Goal: Task Accomplishment & Management: Complete application form

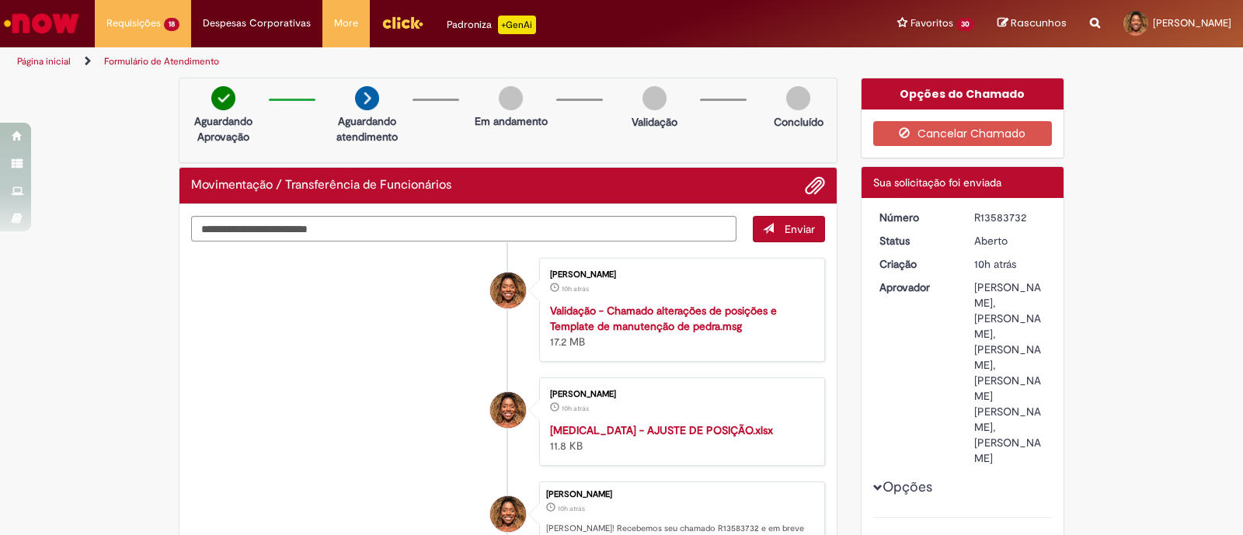
click at [59, 29] on img "Ir para a Homepage" at bounding box center [42, 23] width 80 height 31
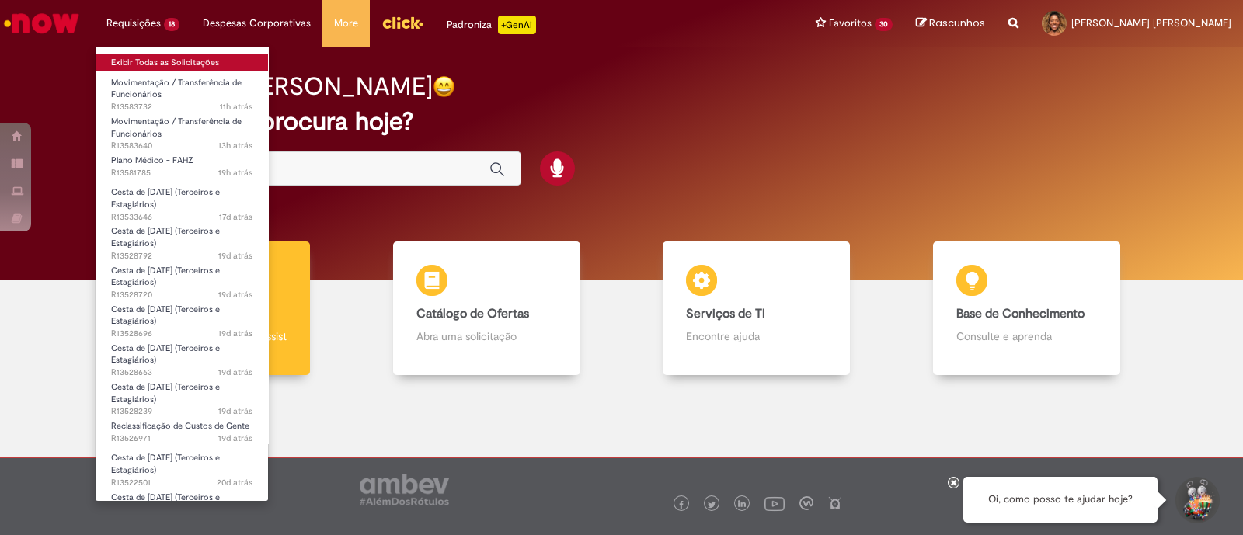
click at [141, 60] on link "Exibir Todas as Solicitações" at bounding box center [182, 62] width 172 height 17
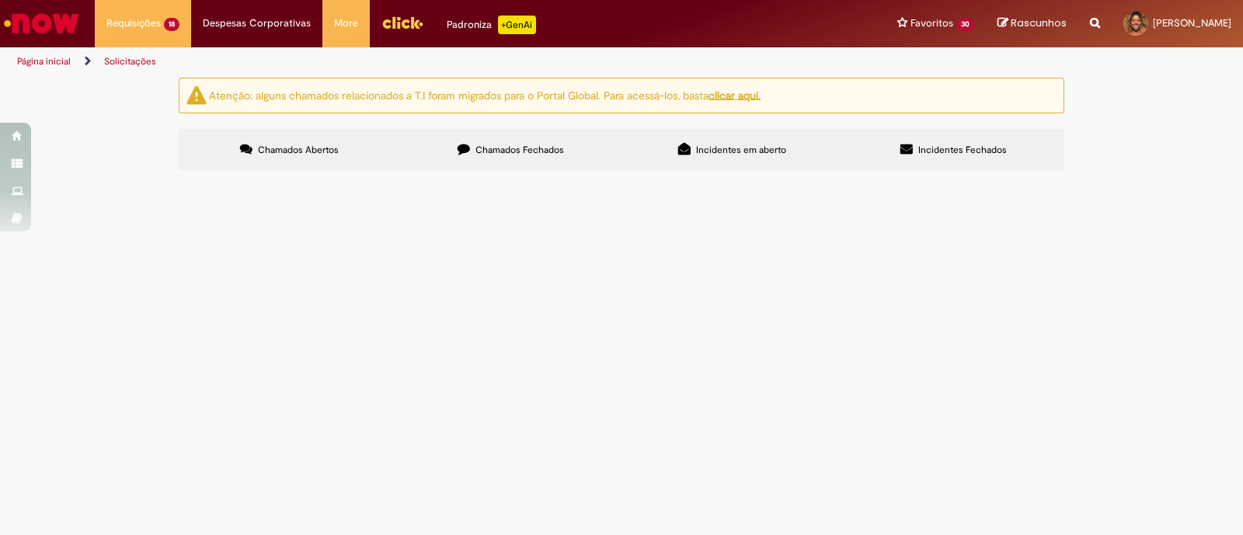
scroll to position [193, 0]
click at [0, 0] on span "Time boa tarde, tudo bem? Preciso de orientações quanto á reembolso de procedim…" at bounding box center [0, 0] width 0 height 0
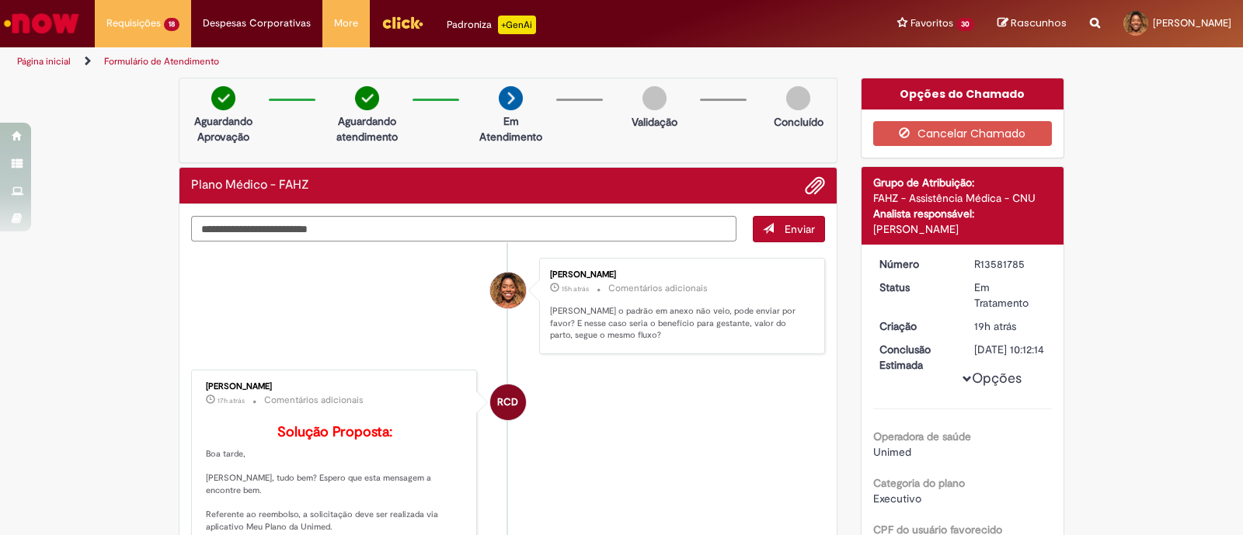
click at [27, 23] on img "Ir para a Homepage" at bounding box center [42, 23] width 80 height 31
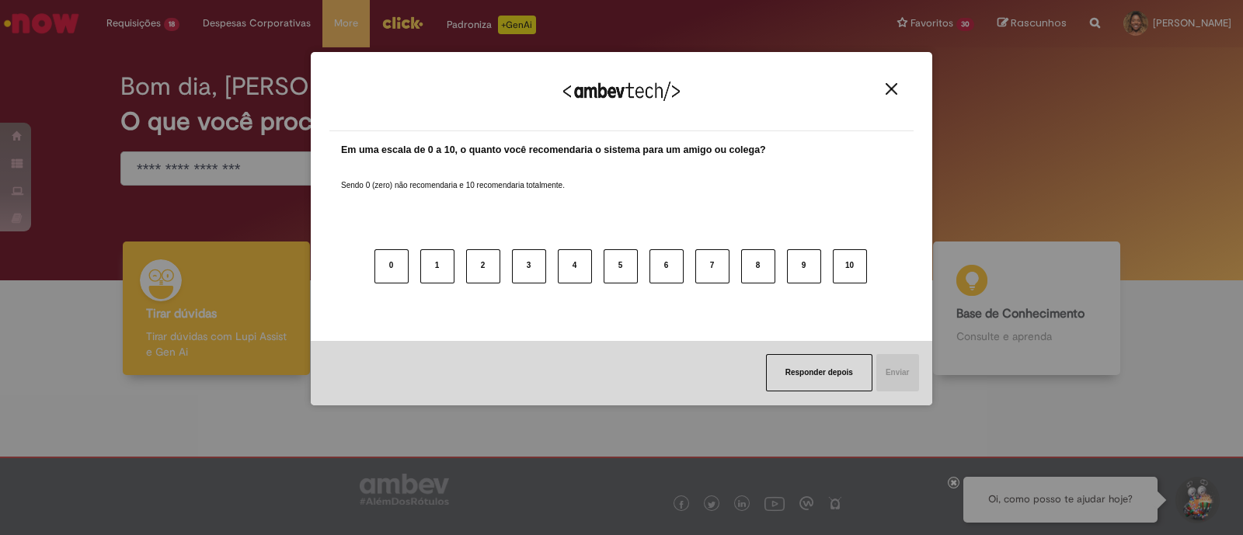
click at [894, 90] on img "Close" at bounding box center [892, 89] width 12 height 12
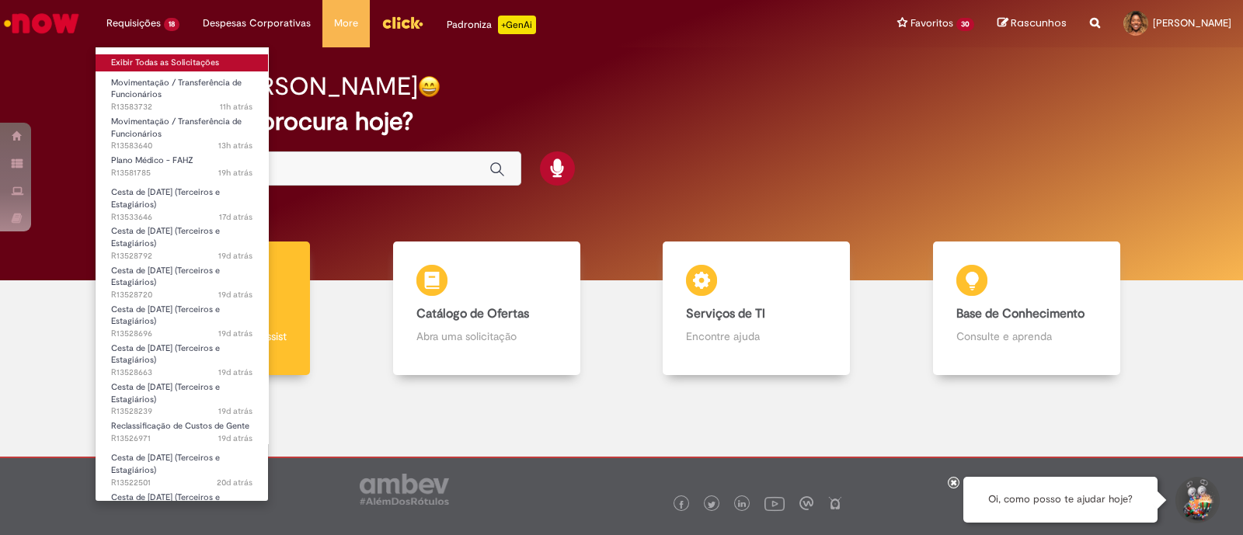
click at [144, 55] on link "Exibir Todas as Solicitações" at bounding box center [182, 62] width 172 height 17
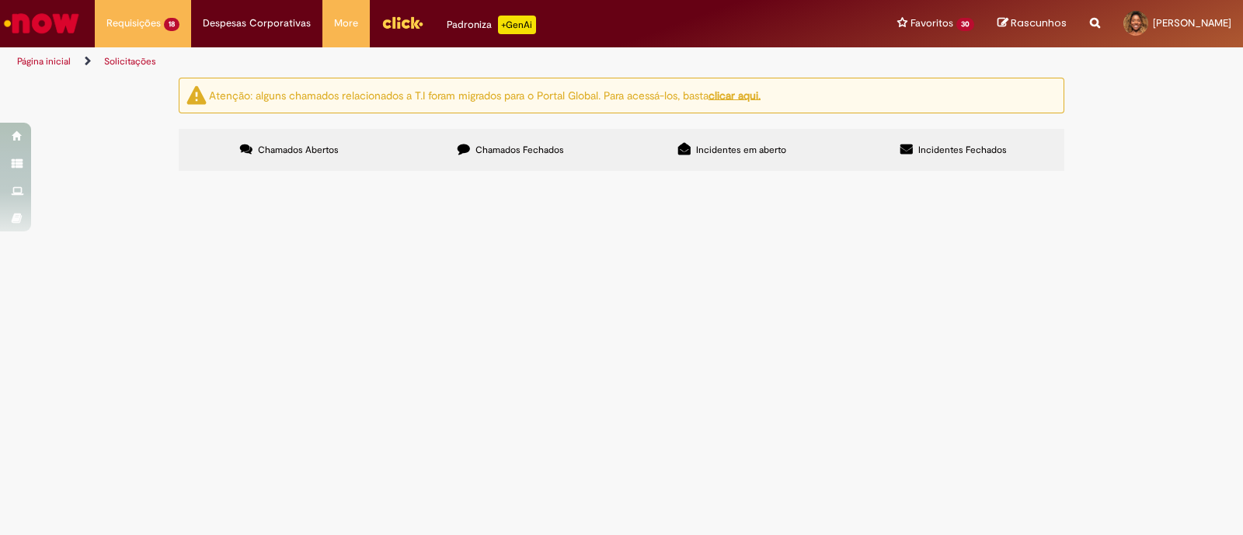
scroll to position [782, 0]
click at [0, 0] on span "Boa tarde, time, tudo bem? Tivemos uma incorporação de uma revenda no final do …" at bounding box center [0, 0] width 0 height 0
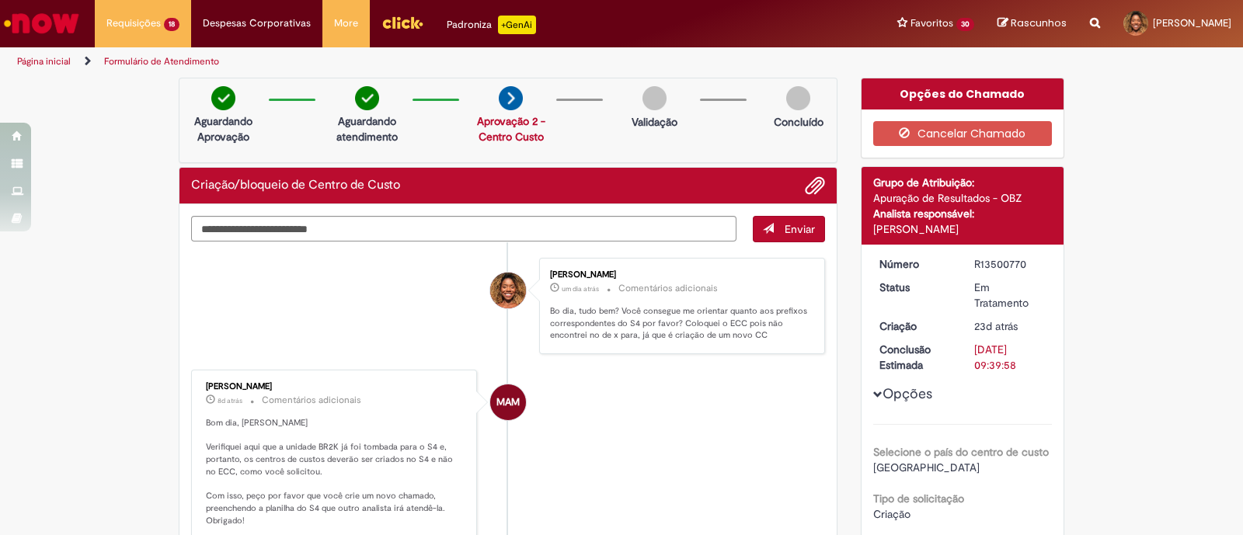
scroll to position [291, 0]
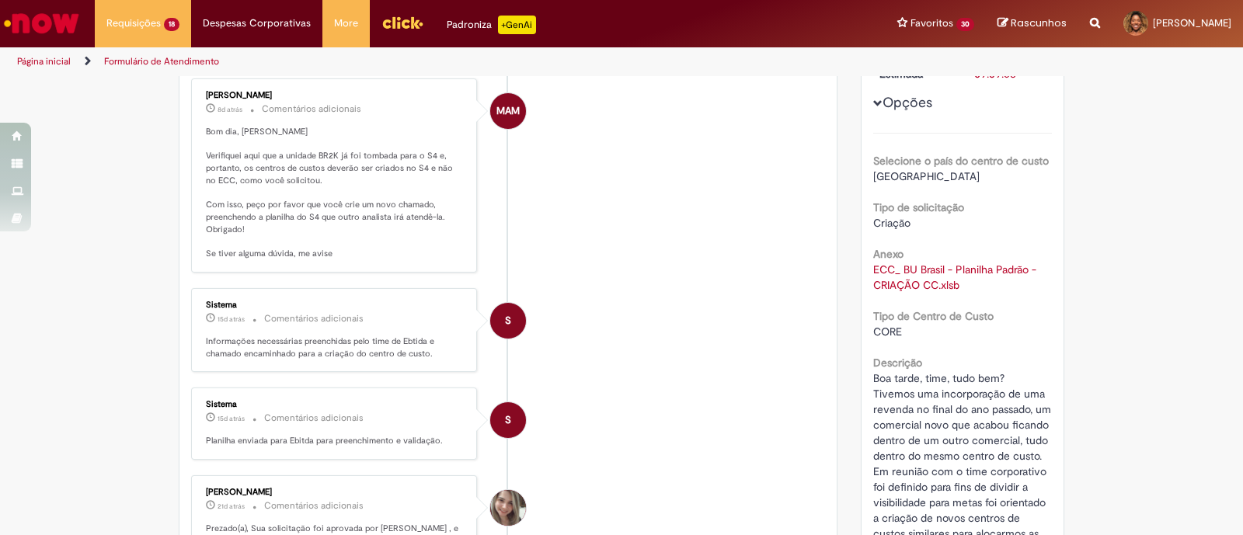
click at [924, 275] on div "ECC_ BU Brasil - Planilha Padrão - CRIAÇÃO CC.xlsb" at bounding box center [962, 277] width 179 height 31
click at [913, 284] on link "ECC_ BU Brasil - Planilha Padrão - CRIAÇÃO CC.xlsb" at bounding box center [956, 278] width 166 height 30
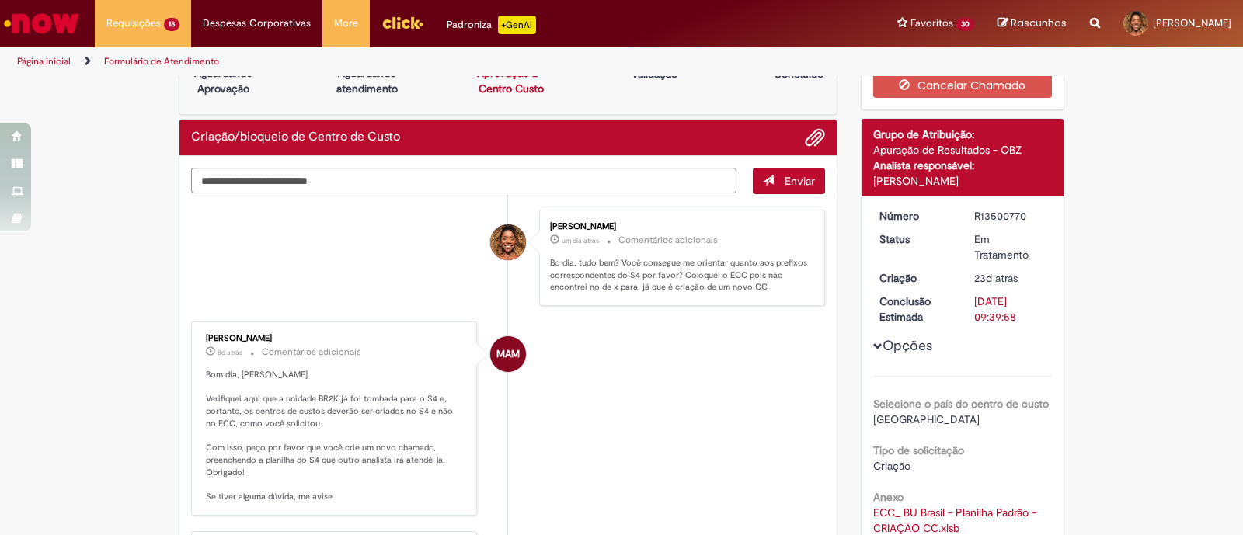
scroll to position [0, 0]
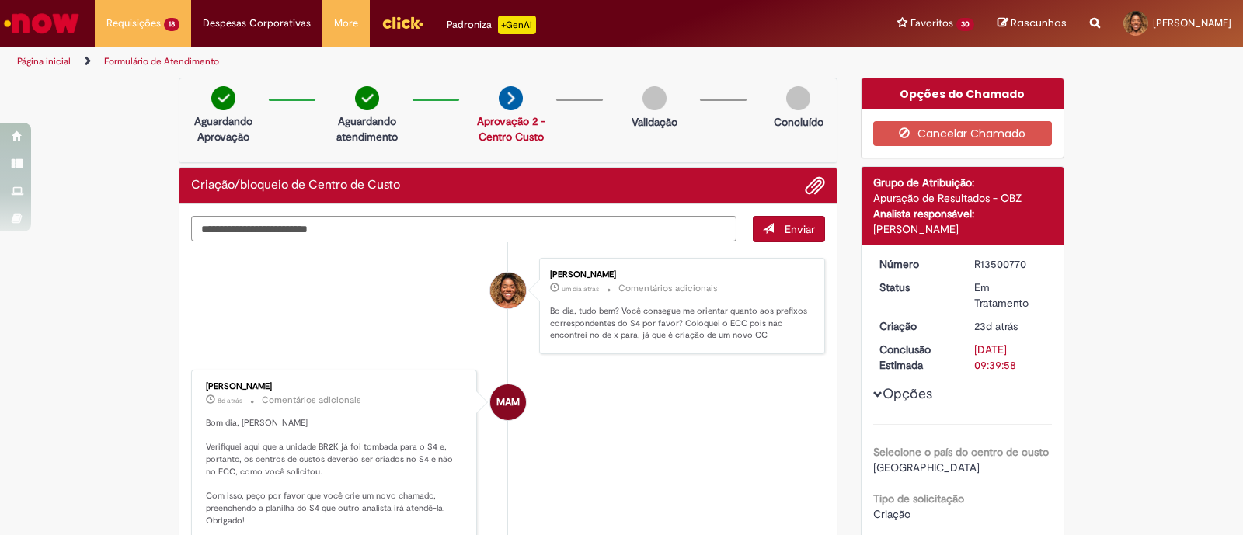
click at [66, 23] on img "Ir para a Homepage" at bounding box center [42, 23] width 80 height 31
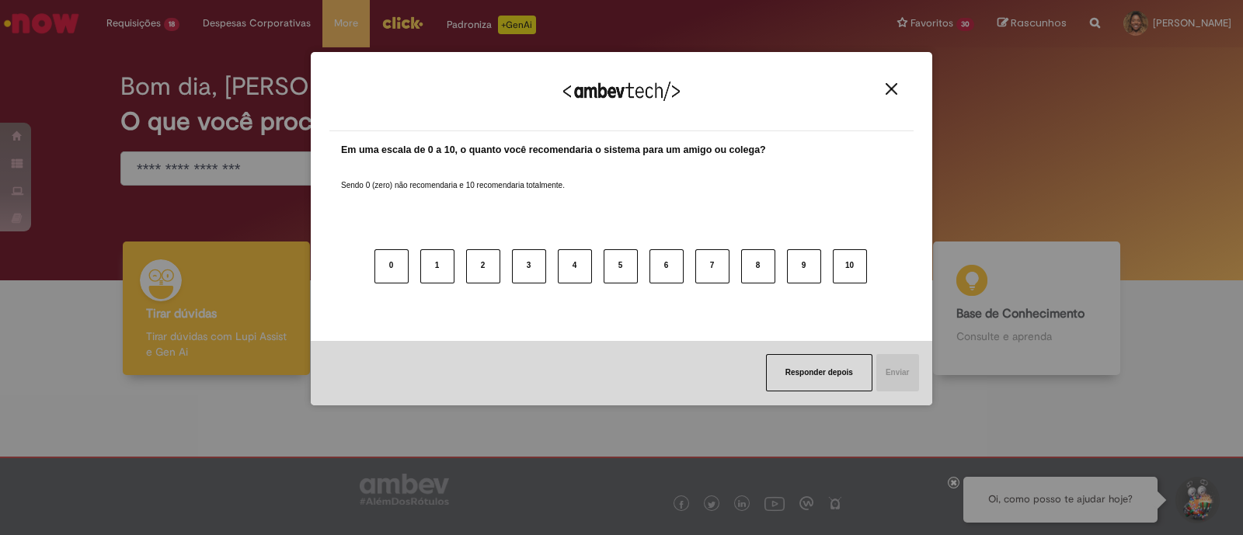
click at [894, 87] on img "Close" at bounding box center [892, 89] width 12 height 12
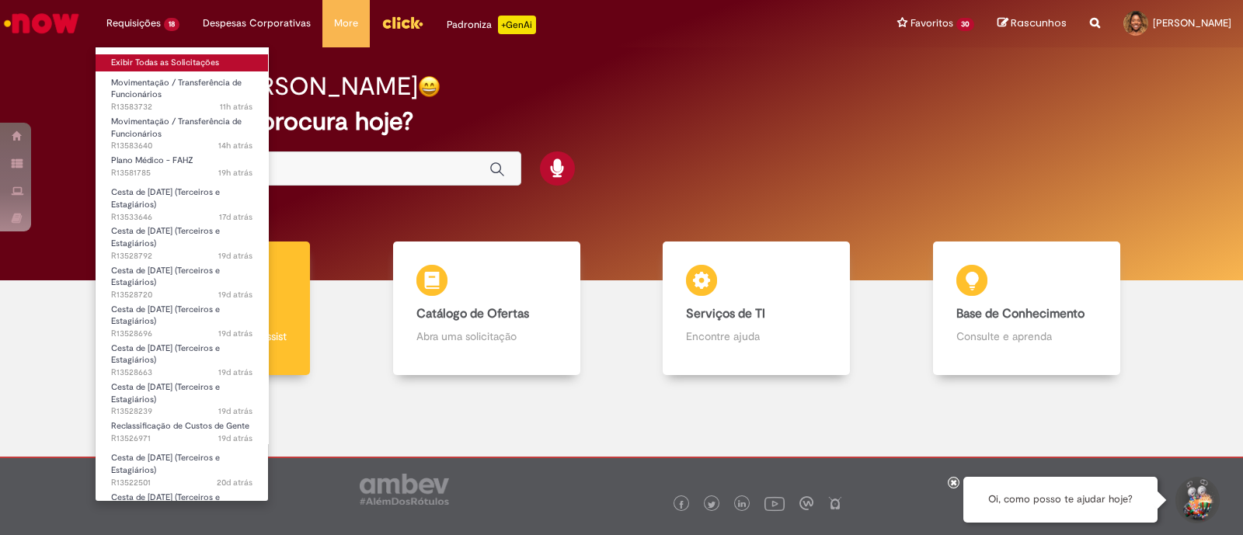
click at [136, 61] on link "Exibir Todas as Solicitações" at bounding box center [182, 62] width 172 height 17
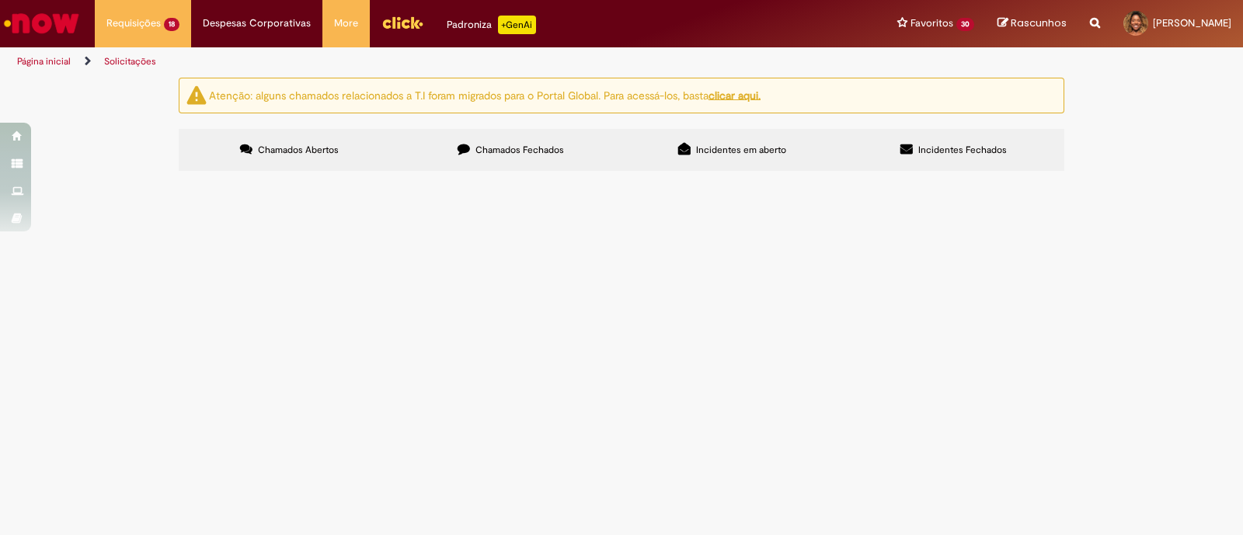
scroll to position [486, 0]
click at [0, 0] on span "Valores Felipe Vieira para Diretoria" at bounding box center [0, 0] width 0 height 0
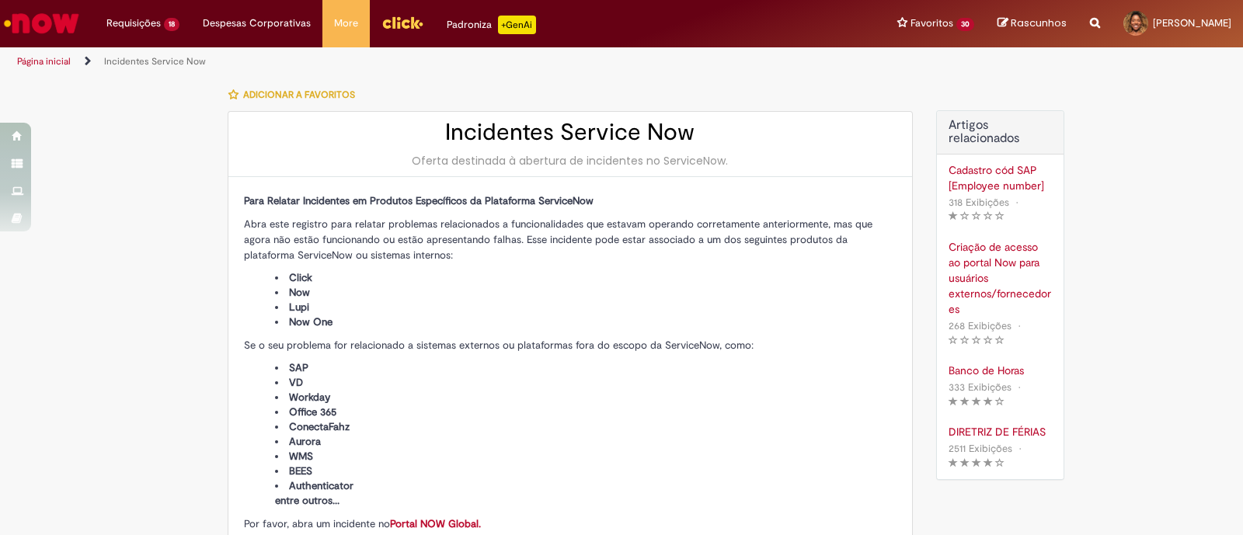
type input "**********"
type input "****"
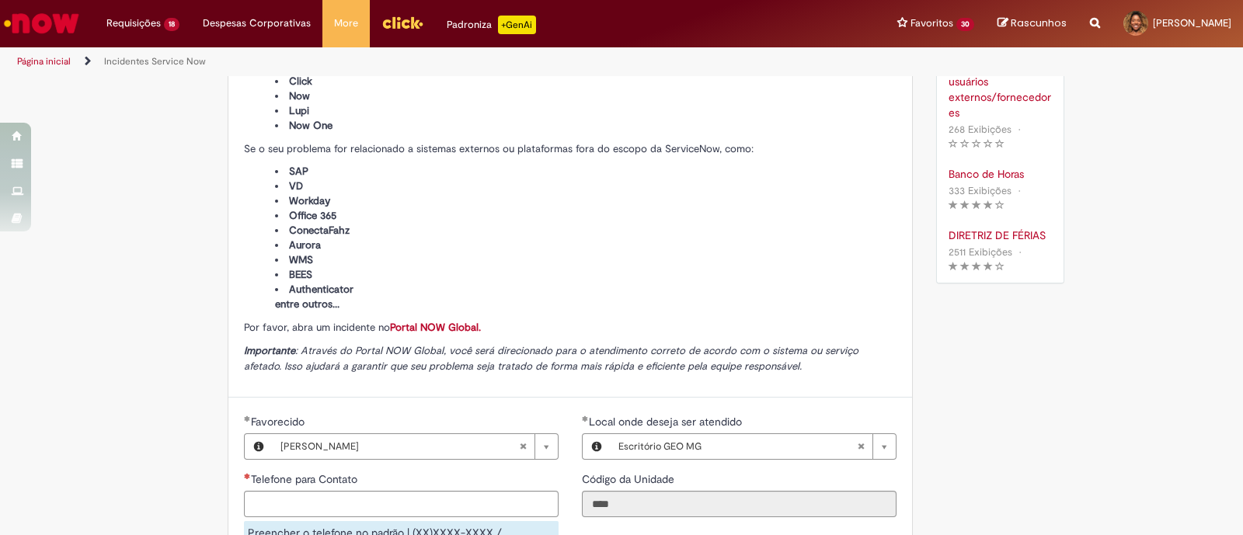
scroll to position [681, 0]
